Goal: Information Seeking & Learning: Learn about a topic

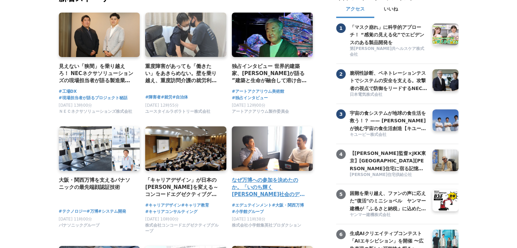
scroll to position [102, 0]
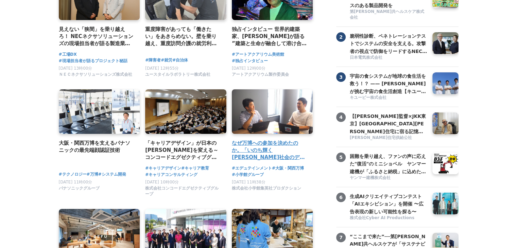
click at [269, 151] on h4 "なぜ万博への参加を決めたのか。「いのち輝く[PERSON_NAME]社会のデザイン」の実現に向けて、エデュテインメントの可能性を追求するプロジェクト。" at bounding box center [270, 150] width 76 height 22
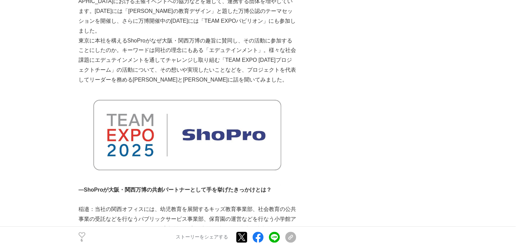
scroll to position [476, 0]
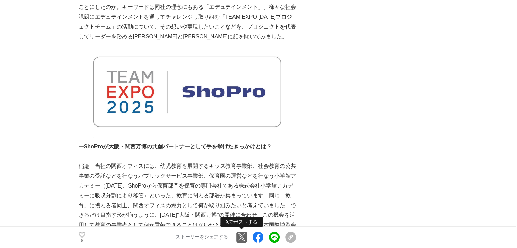
click at [239, 238] on link at bounding box center [241, 237] width 11 height 11
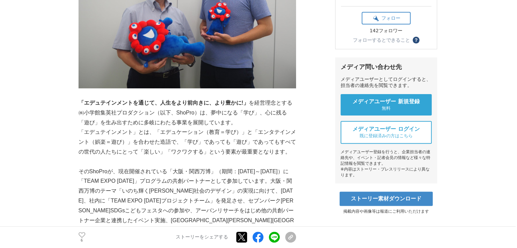
scroll to position [306, 0]
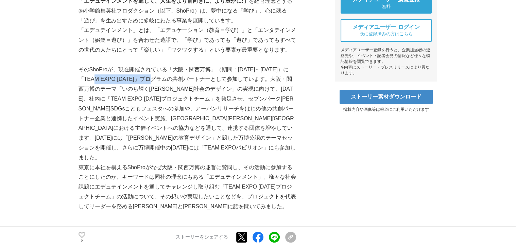
drag, startPoint x: 97, startPoint y: 76, endPoint x: 150, endPoint y: 77, distance: 53.3
click at [150, 77] on p "そのShoProが、現在開催されている「大阪・関西万博」（期間：2025年4月13日～10月13日）に「TEAM EXPO 2025」プログラムの共創パートナ…" at bounding box center [186, 114] width 217 height 98
copy p "「TEAM EXPO 2025」"
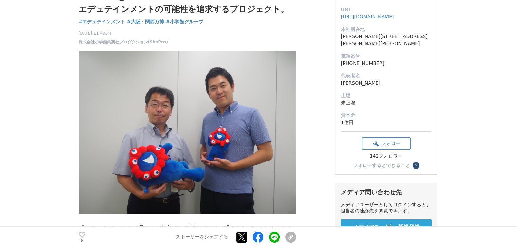
scroll to position [0, 0]
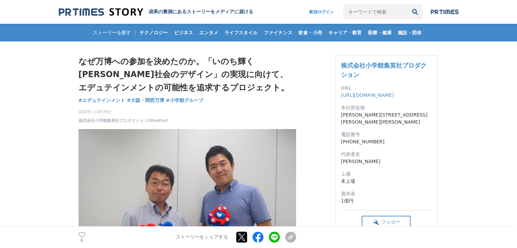
click at [281, 89] on h1 "なぜ万博への参加を決めたのか。「いのち輝く未来社会のデザイン」の実現に向けて、エデュテインメントの可能性を追求するプロジェクト。" at bounding box center [186, 74] width 217 height 39
click at [124, 31] on div "ストーリーを探す テクノロジー ビジネス エンタメ ライフスタイル ファイナンス 飲食・小売 キャリア・教育 医療・健康 施設・団体" at bounding box center [258, 33] width 399 height 18
click at [179, 11] on h2 "成果の裏側にあるストーリーをメディアに届ける" at bounding box center [200, 12] width 105 height 6
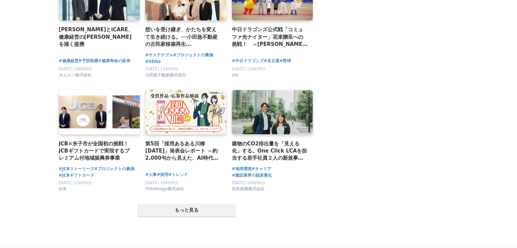
scroll to position [1395, 0]
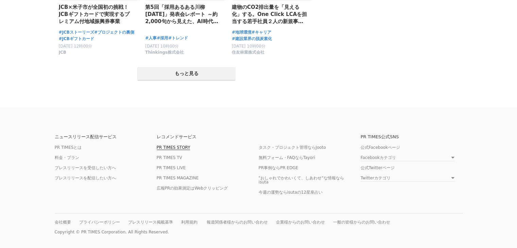
click at [169, 146] on link "PR TIMES STORY" at bounding box center [174, 147] width 34 height 5
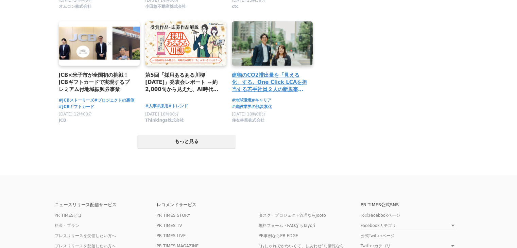
scroll to position [1393, 0]
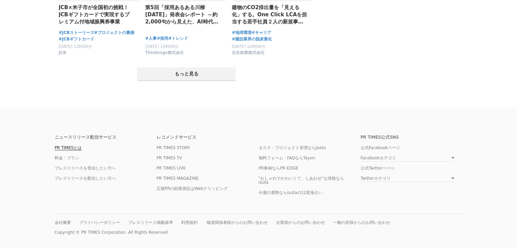
click at [76, 148] on link "PR TIMESとは" at bounding box center [68, 147] width 27 height 5
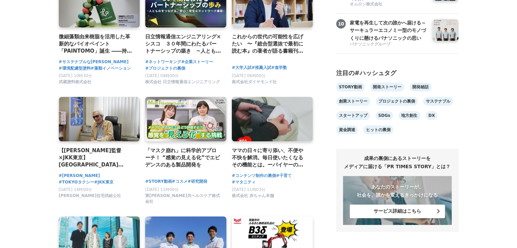
scroll to position [476, 0]
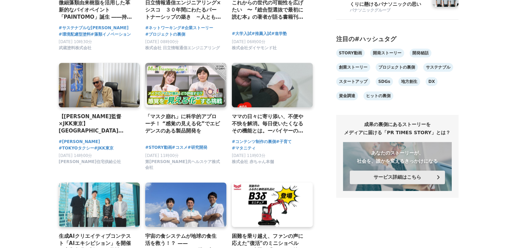
click at [408, 183] on button "サービス詳細はこちら" at bounding box center [397, 178] width 95 height 14
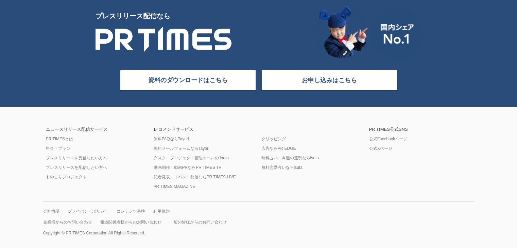
scroll to position [2769, 0]
click at [67, 147] on link "料金・プラン" at bounding box center [58, 148] width 24 height 5
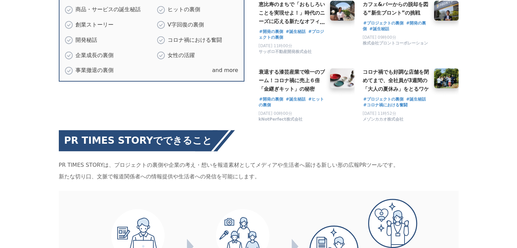
scroll to position [476, 0]
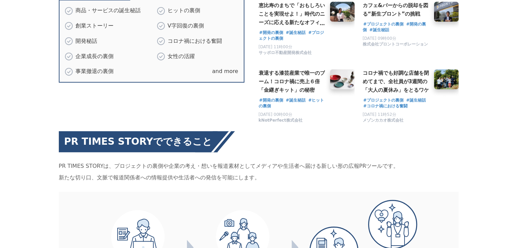
drag, startPoint x: 58, startPoint y: 139, endPoint x: 277, endPoint y: 150, distance: 219.0
click at [277, 160] on p "PR TIMES STORYは、プロジェクトの裏側や企業の考え・想いを報道素材としてメディアや生活者へ届ける新しい形の広報PRツールです。 新たな切り口、文脈…" at bounding box center [258, 171] width 399 height 23
copy p "PR TIMES STORYは、プロジェクトの裏側や企業の考え・想いを報道素材としてメディアや生活者へ届ける新しい形の広報PRツールです。 新たな切り口、文脈…"
